Goal: Transaction & Acquisition: Purchase product/service

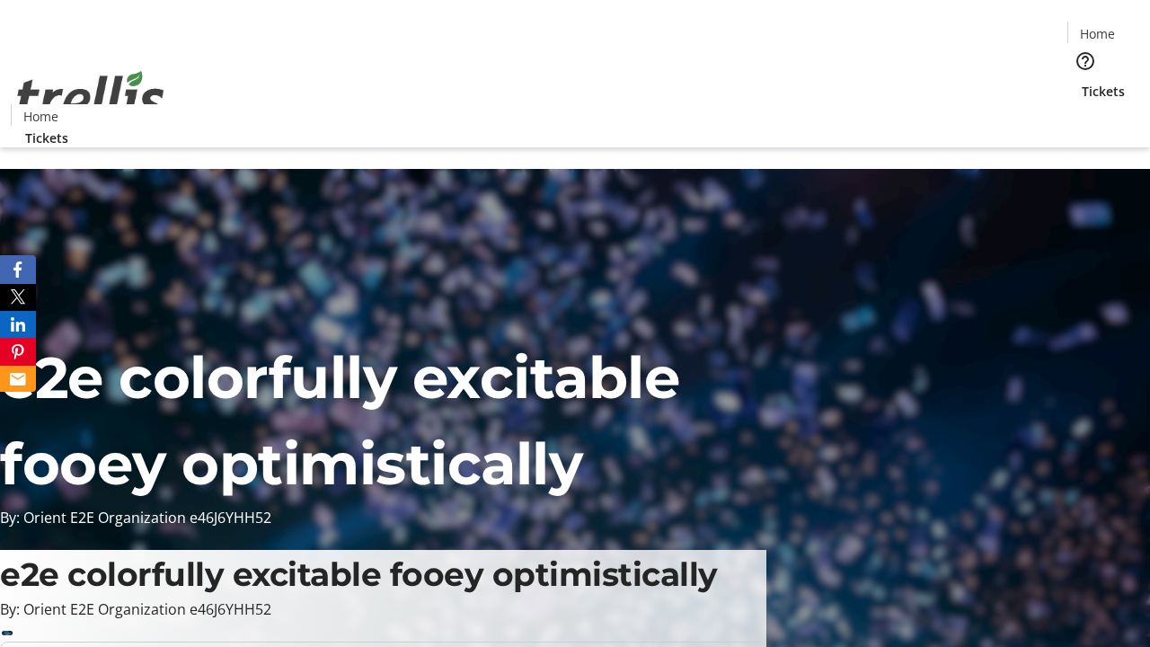
click at [1082, 82] on span "Tickets" at bounding box center [1103, 91] width 43 height 19
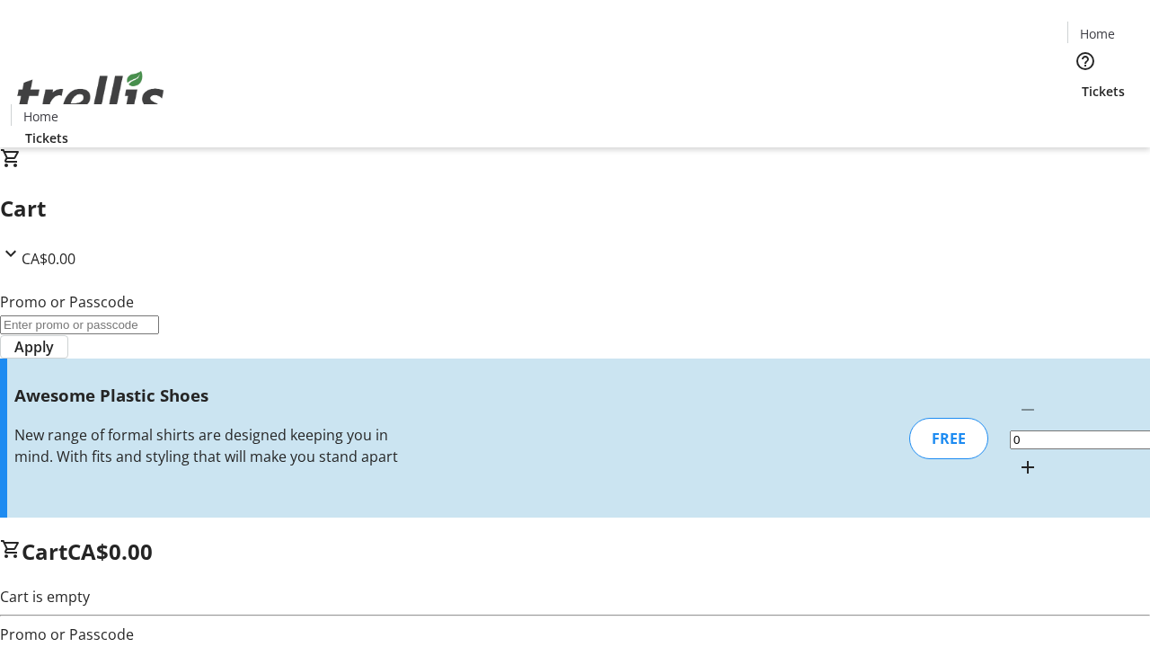
click at [1017, 457] on mat-icon "Increment by one" at bounding box center [1028, 468] width 22 height 22
type input "1"
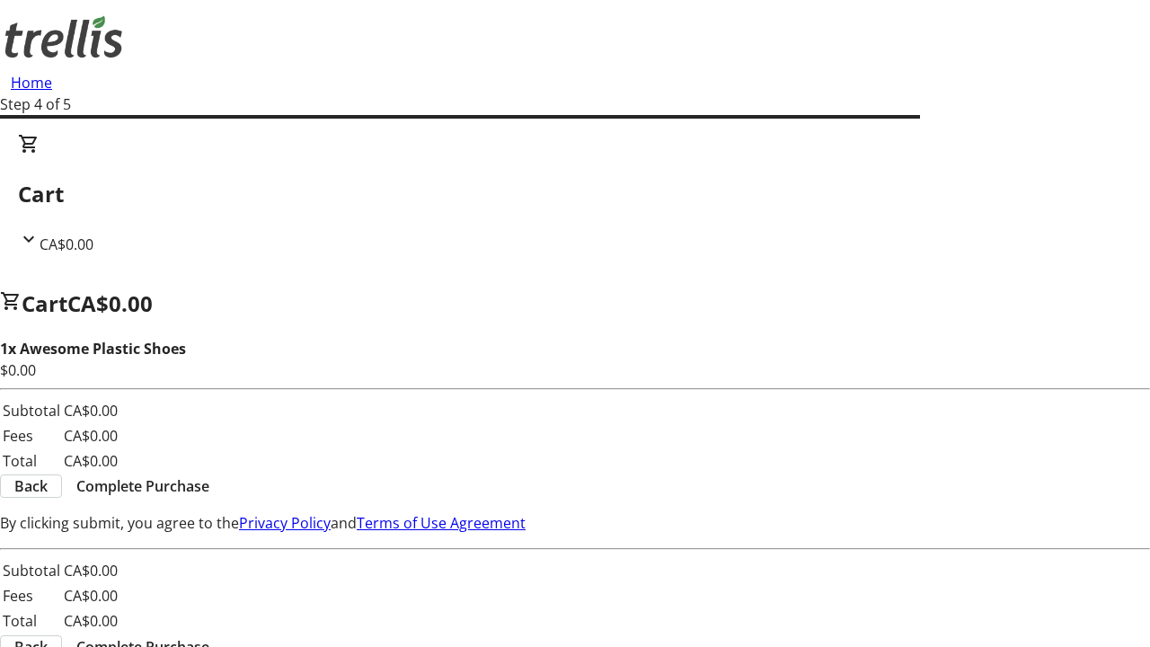
click at [209, 475] on span "Complete Purchase" at bounding box center [142, 486] width 133 height 22
